Goal: Check status: Check status

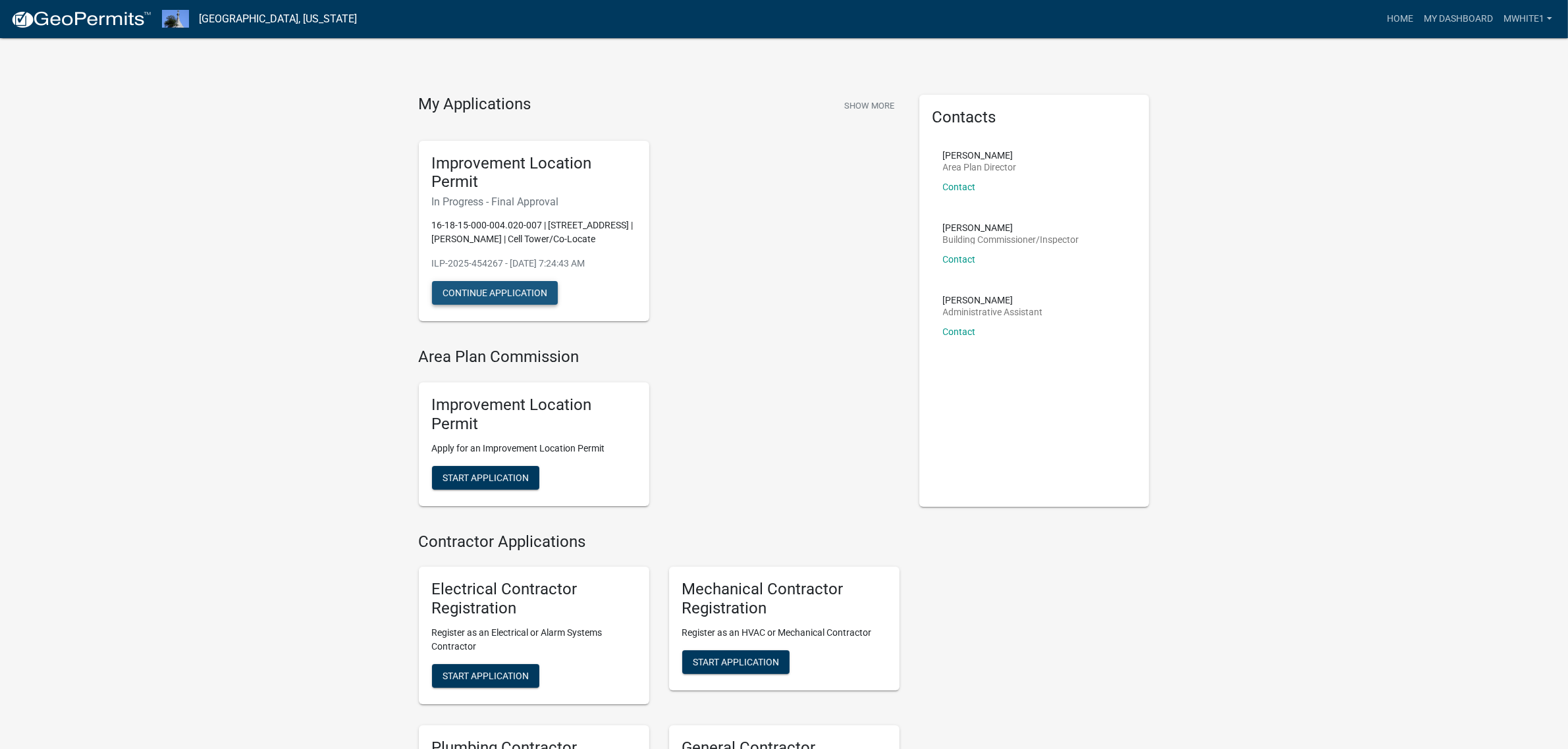
click at [514, 293] on button "Continue Application" at bounding box center [494, 292] width 125 height 23
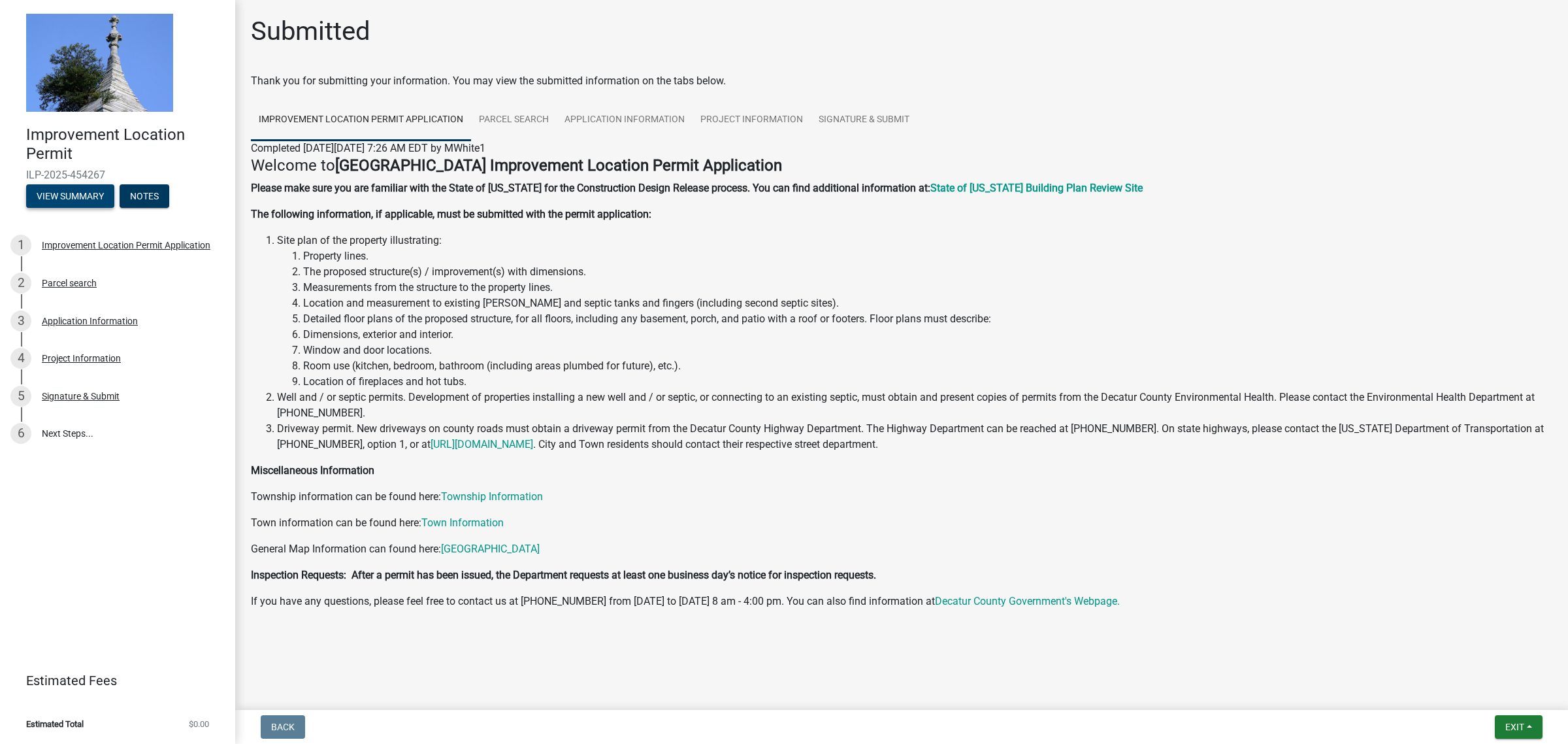
click at [93, 197] on button "View Summary" at bounding box center [69, 196] width 88 height 23
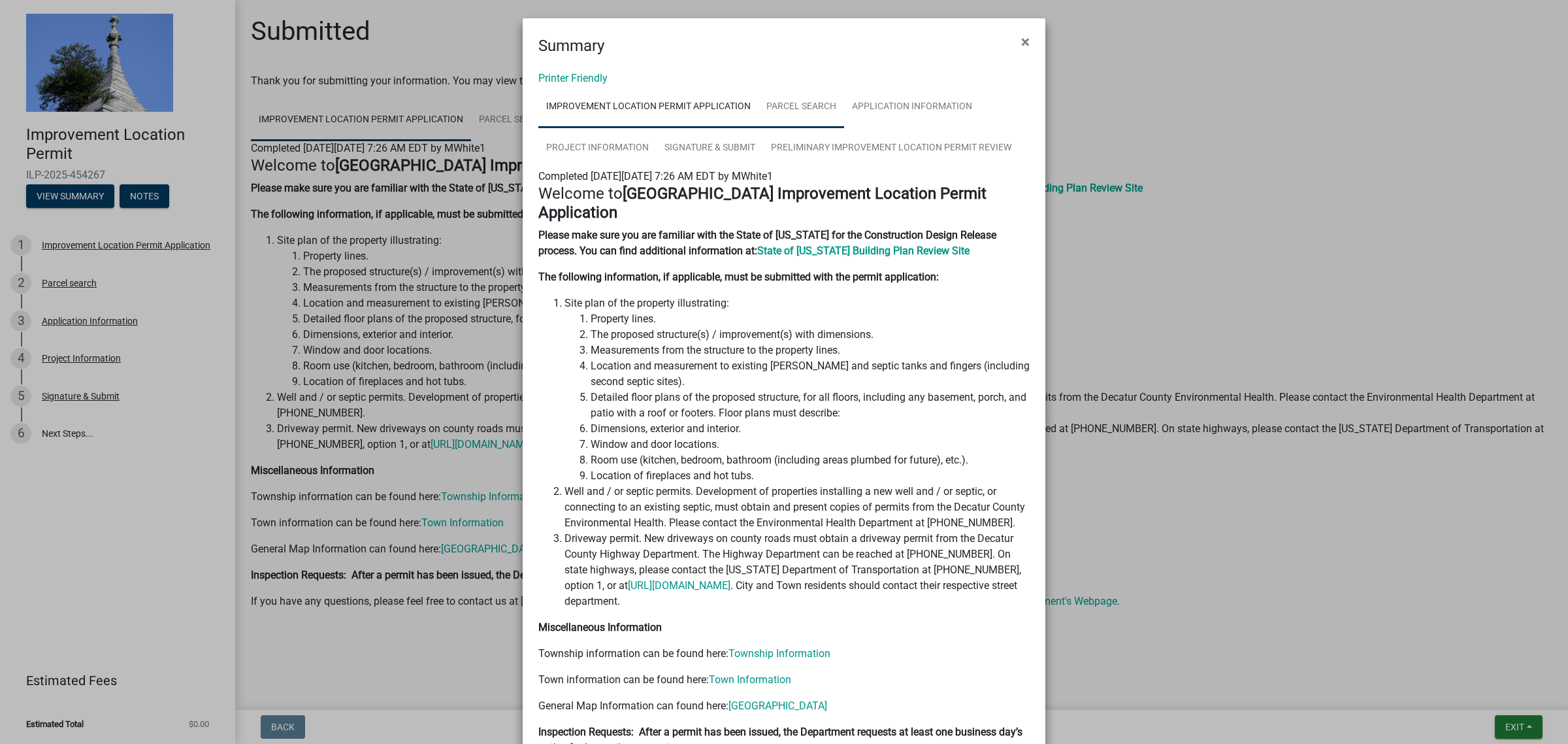
click at [808, 99] on link "Parcel search" at bounding box center [801, 107] width 86 height 42
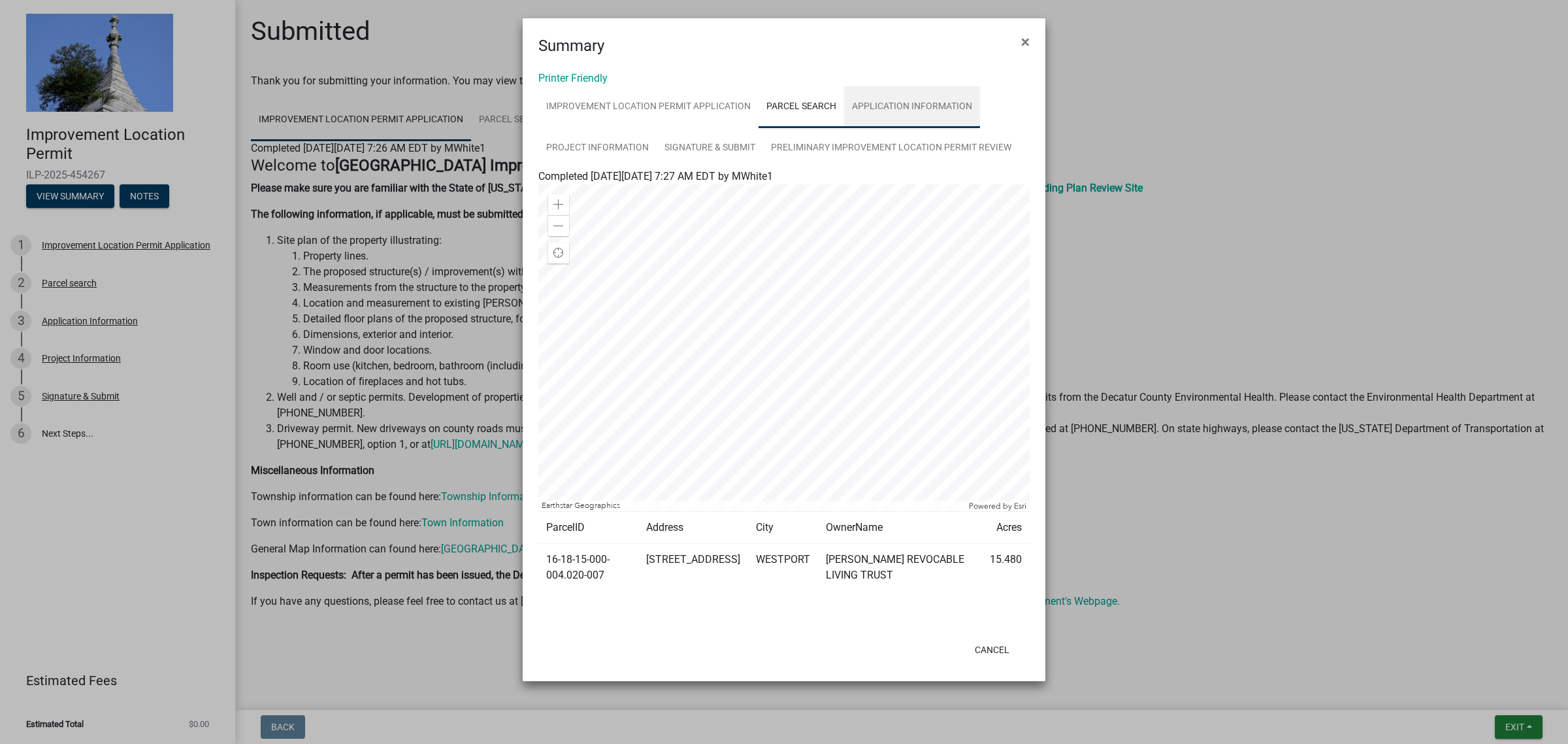
click at [933, 106] on link "Application Information" at bounding box center [912, 107] width 136 height 42
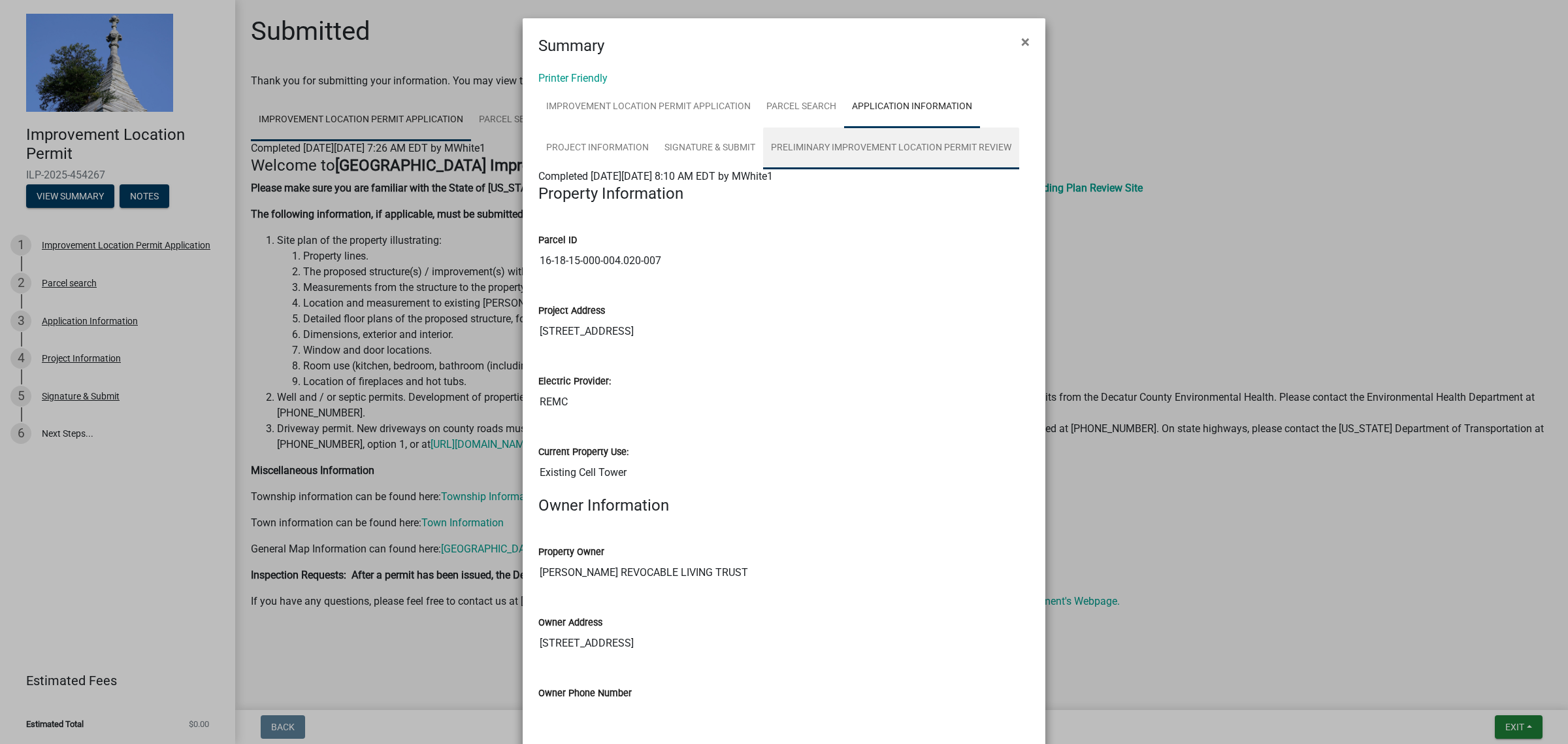
click at [865, 162] on link "Preliminary Improvement Location Permit Review" at bounding box center [891, 148] width 256 height 42
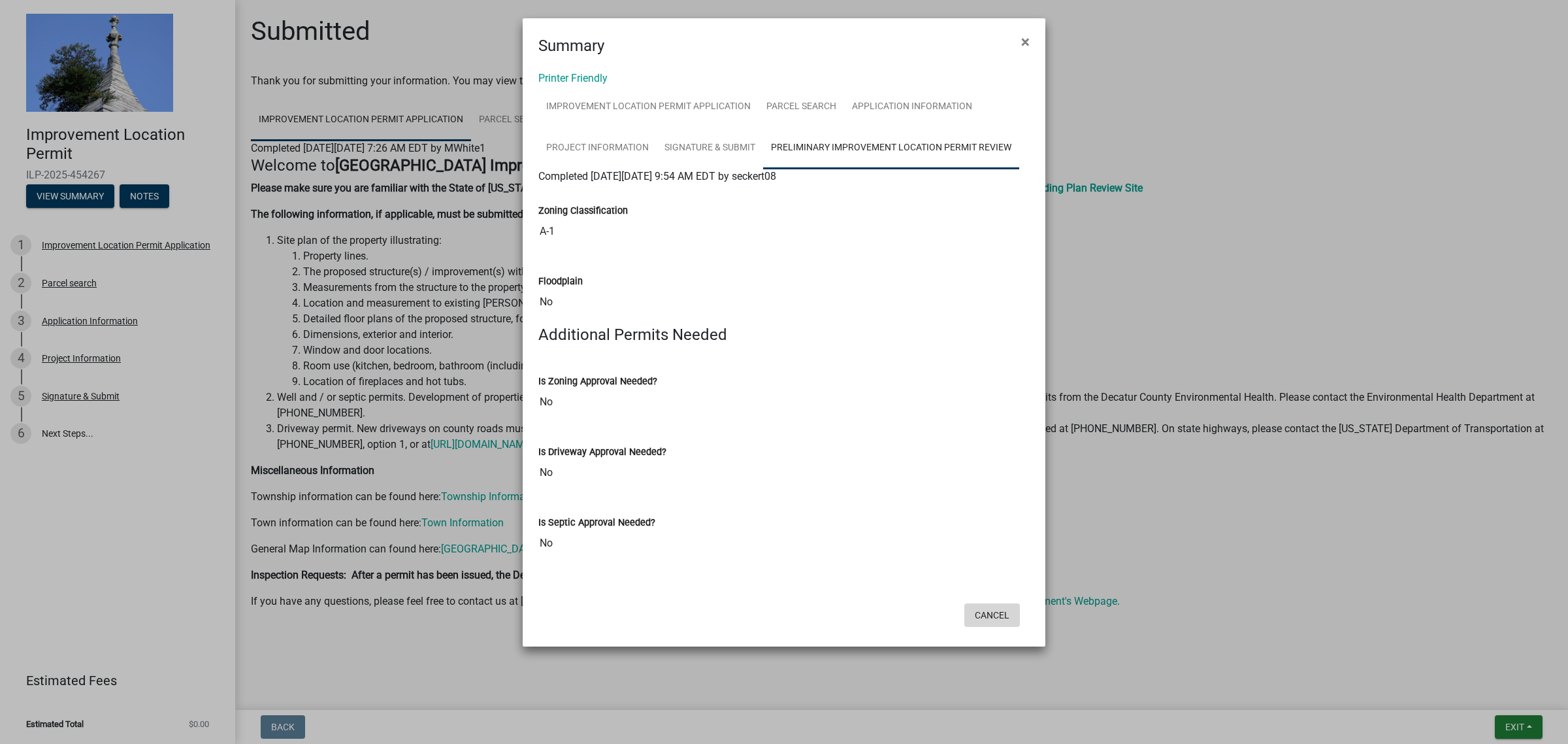
click at [984, 623] on button "Cancel" at bounding box center [992, 614] width 56 height 23
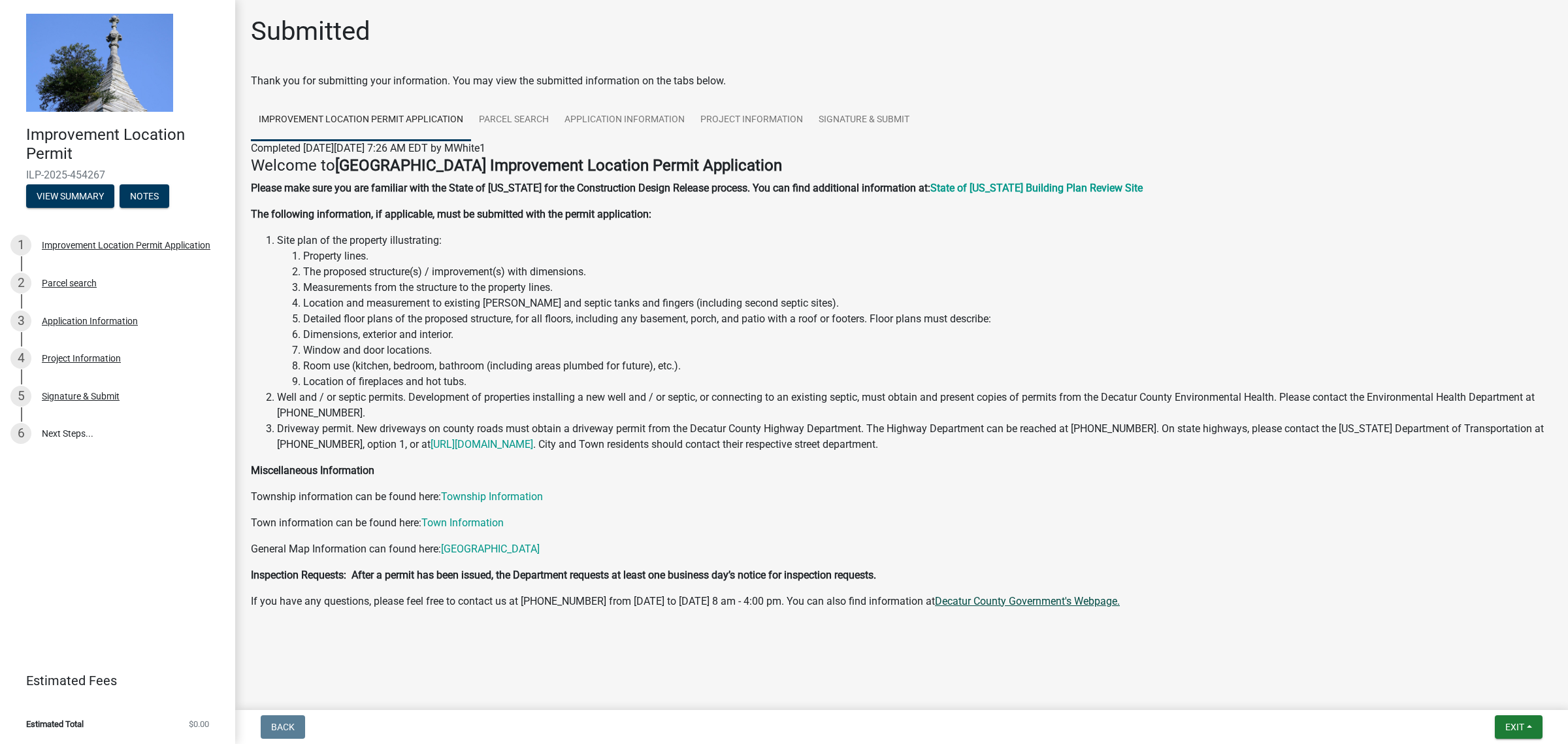
click at [1004, 602] on link "Decatur County Government's Webpage." at bounding box center [1028, 601] width 185 height 12
drag, startPoint x: 109, startPoint y: 169, endPoint x: 25, endPoint y: 164, distance: 84.1
click at [25, 164] on div "Improvement Location Permit ILP-2025-454267 View Summary Notes" at bounding box center [118, 163] width 214 height 96
copy span "ILP-2025-454267"
